Goal: Go to known website: Access a specific website the user already knows

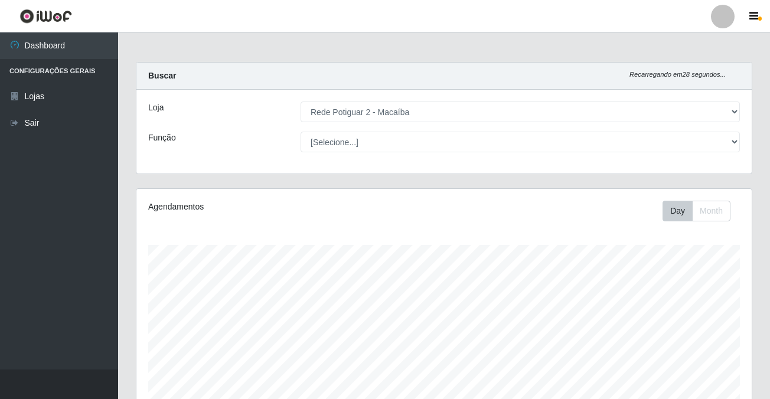
select select "101"
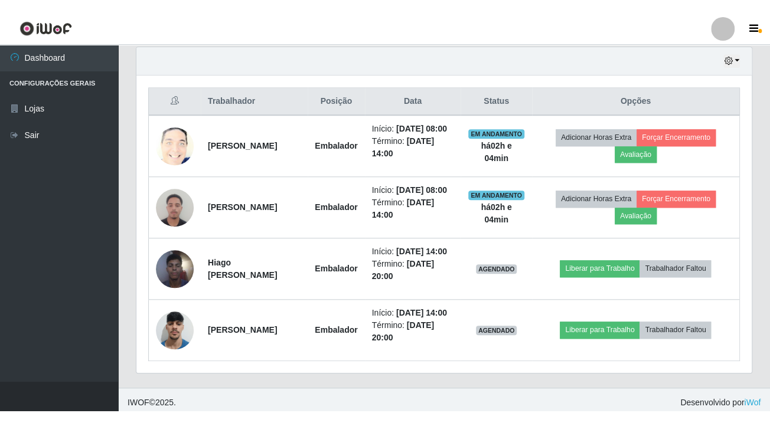
scroll to position [245, 614]
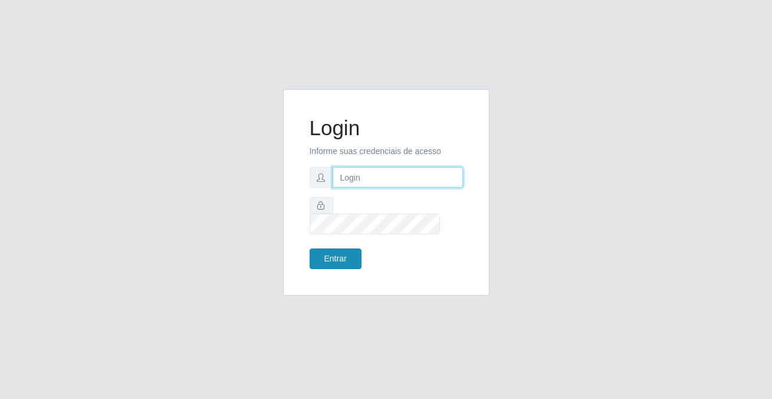
type input "[PERSON_NAME][EMAIL_ADDRESS][DOMAIN_NAME]"
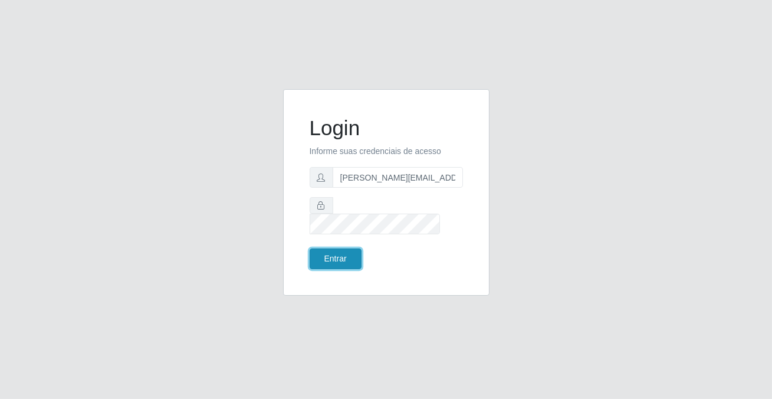
click at [342, 248] on button "Entrar" at bounding box center [336, 258] width 52 height 21
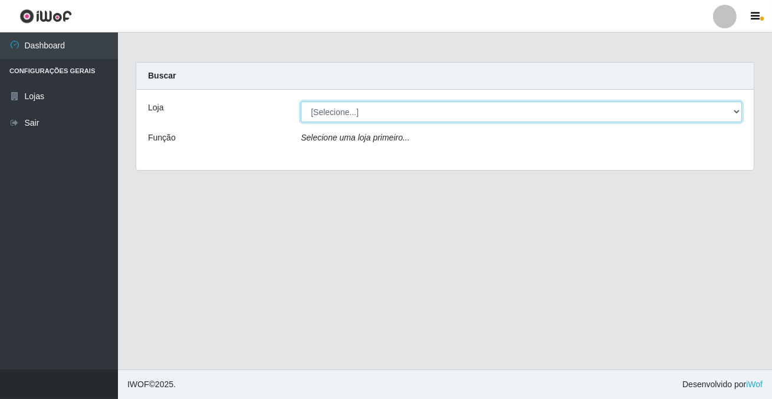
click at [348, 112] on select "[Selecione...] Rede Potiguar 2 - Macaíba" at bounding box center [521, 112] width 441 height 21
